Goal: Task Accomplishment & Management: Complete application form

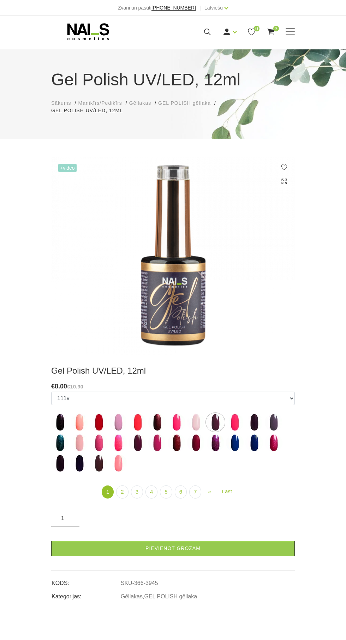
select select "4021"
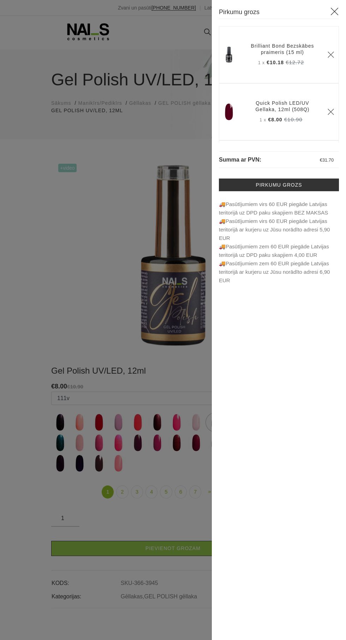
click at [230, 28] on tr "Brilliant Bond Bezskābes praimeris (15 ml) 1 x €10.18 €12.72" at bounding box center [279, 54] width 120 height 57
click at [163, 90] on div at bounding box center [173, 320] width 346 height 640
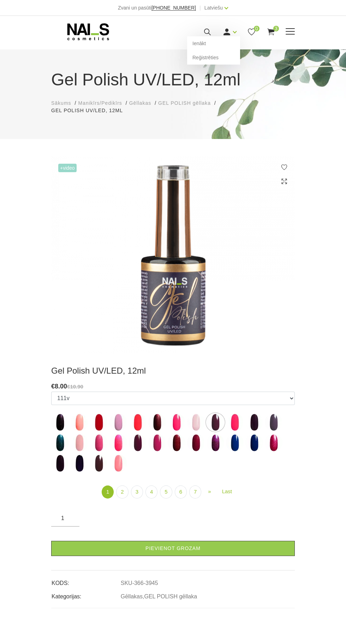
click at [231, 31] on link at bounding box center [226, 32] width 9 height 9
click at [222, 60] on link "Reģistrēties" at bounding box center [213, 57] width 53 height 14
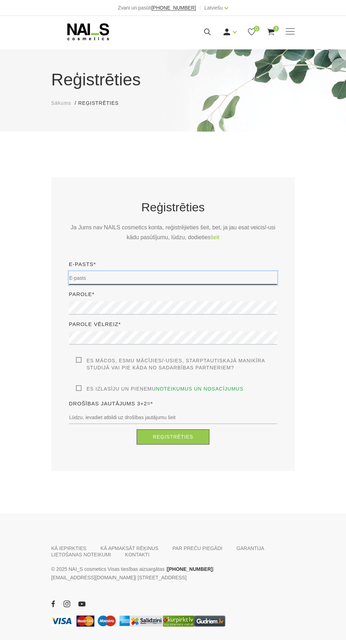
click at [215, 277] on input "email" at bounding box center [173, 277] width 208 height 13
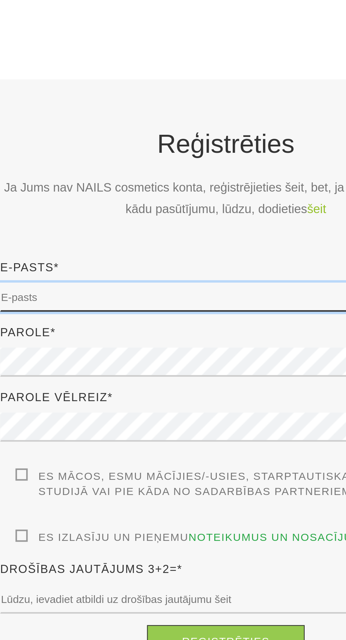
type input "[EMAIL_ADDRESS][DOMAIN_NAME]"
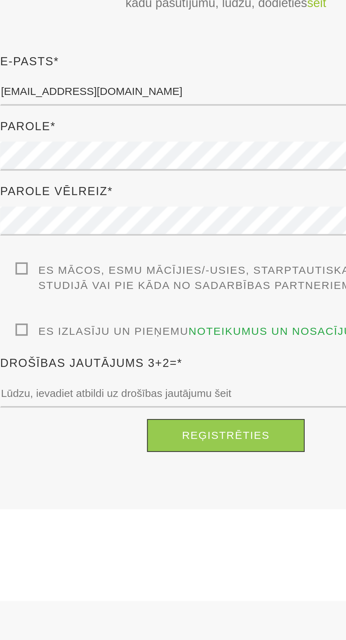
click at [211, 350] on div "Reģistrēties Ja Jums nav NAILS cosmetics konta, reģistrējieties šeit, bet, ja j…" at bounding box center [173, 322] width 219 height 246
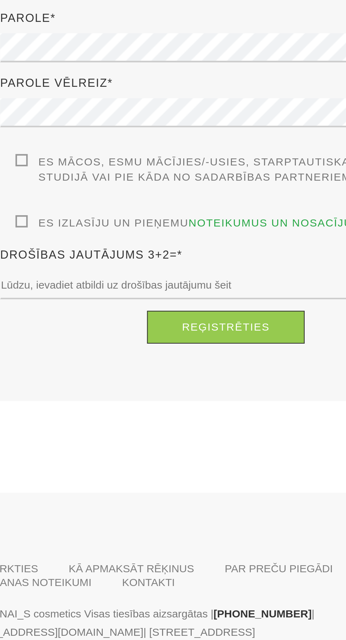
click at [137, 386] on label "Es izlasīju un pieņemu noteikumus un nosacījumus" at bounding box center [160, 388] width 168 height 7
click at [0, 0] on input "Es izlasīju un pieņemu noteikumus un nosacījumus" at bounding box center [0, 0] width 0 height 0
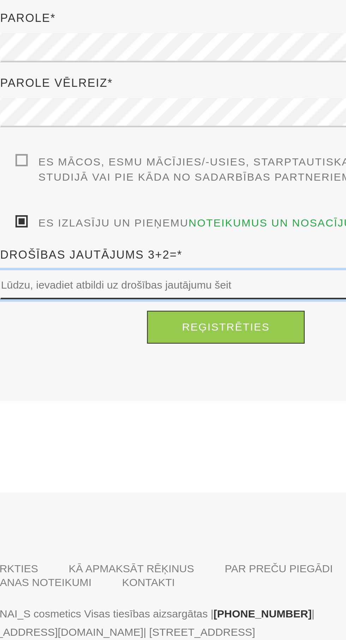
click at [134, 416] on input "text" at bounding box center [173, 417] width 208 height 13
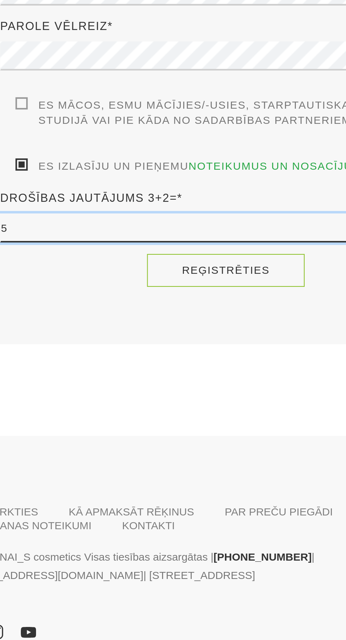
type input "5"
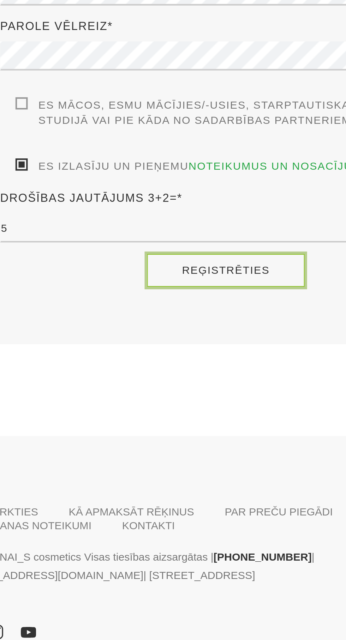
click at [191, 440] on button "Reģistrēties" at bounding box center [173, 437] width 73 height 15
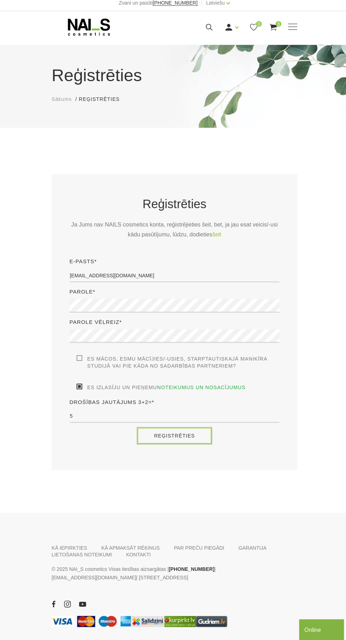
click at [175, 435] on button "Reģistrēties" at bounding box center [173, 437] width 73 height 15
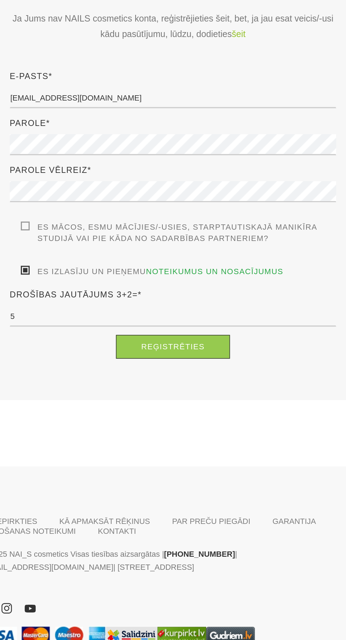
click at [183, 491] on body "Zvani un pasūti [PHONE_NUMBER] | Latviešu Latviešu Russian English EUR EUR | Ma…" at bounding box center [173, 320] width 346 height 640
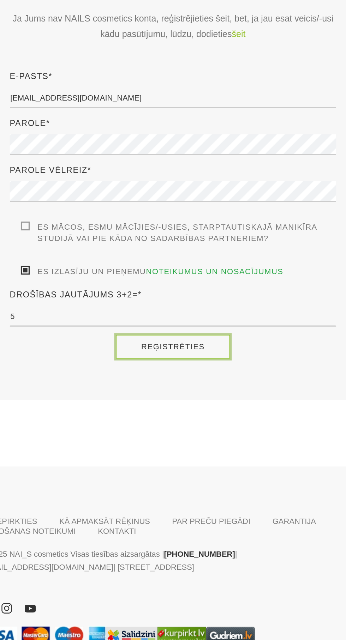
click at [190, 442] on button "Reģistrēties" at bounding box center [173, 437] width 73 height 15
